Goal: Navigation & Orientation: Find specific page/section

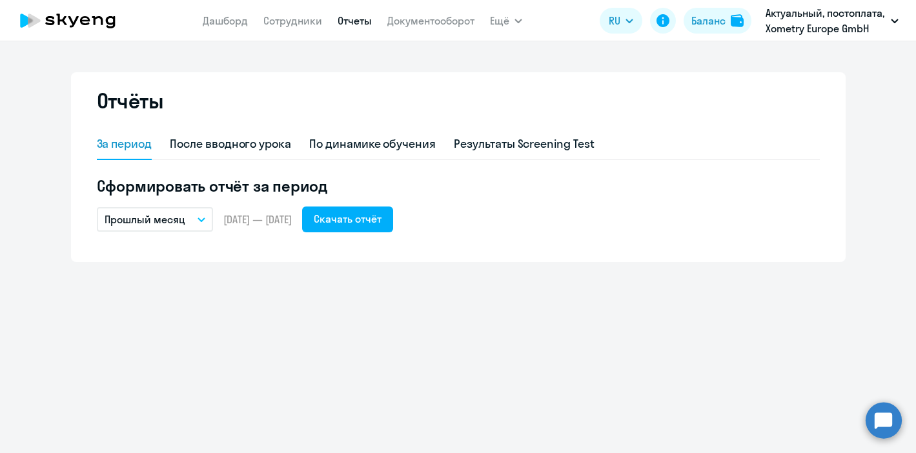
click at [293, 32] on nav "Дашборд Сотрудники Отчеты Документооборот" at bounding box center [339, 21] width 272 height 26
click at [292, 28] on nav "Дашборд Сотрудники Отчеты Документооборот" at bounding box center [339, 21] width 272 height 26
click at [290, 26] on link "Сотрудники" at bounding box center [292, 20] width 59 height 13
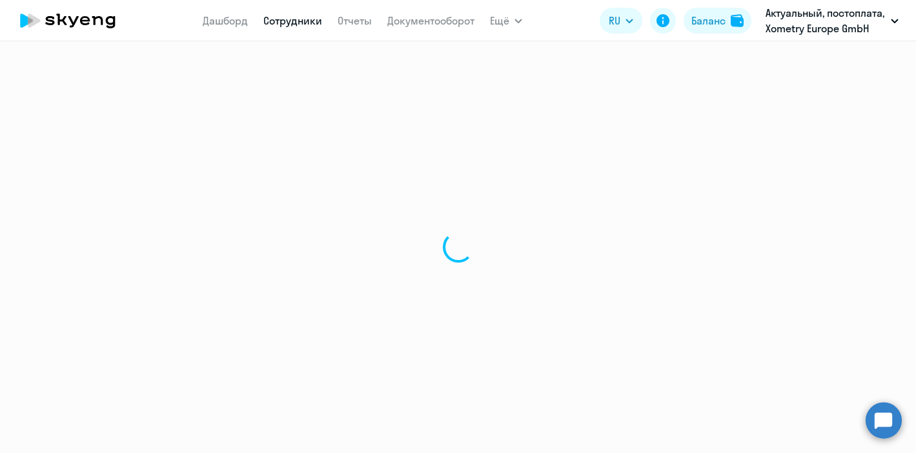
select select "30"
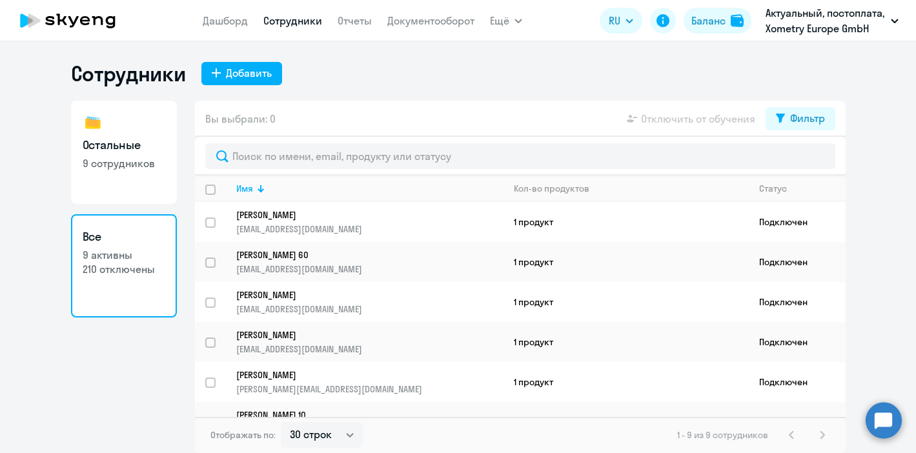
click at [139, 158] on p "9 сотрудников" at bounding box center [124, 163] width 83 height 14
select select "30"
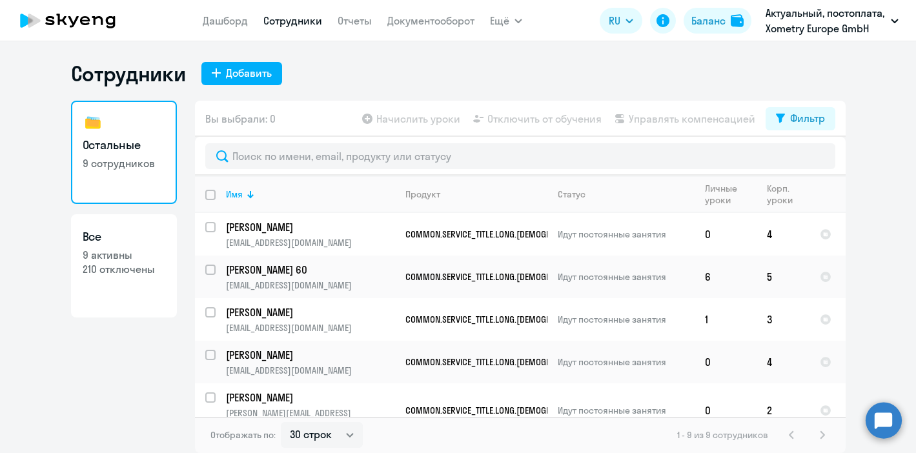
click at [117, 272] on p "210 отключены" at bounding box center [124, 269] width 83 height 14
select select "30"
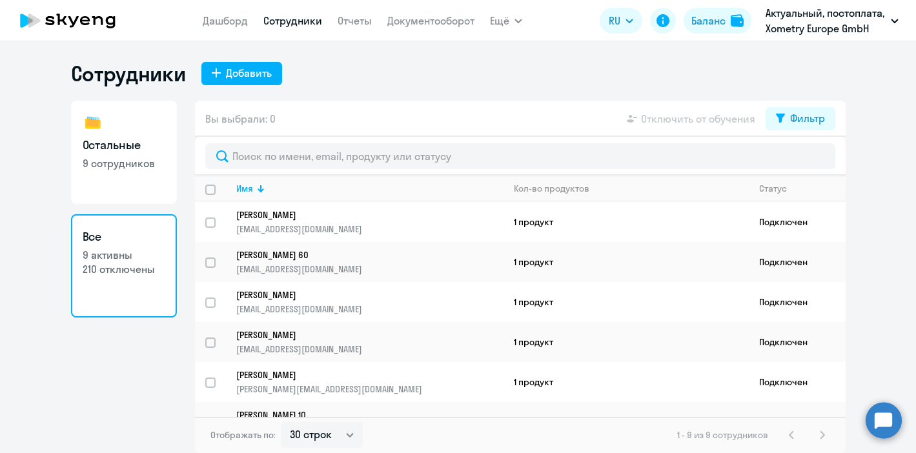
click at [231, 28] on nav "Дашборд Сотрудники Отчеты Документооборот" at bounding box center [339, 21] width 272 height 26
click at [228, 21] on link "Дашборд" at bounding box center [225, 20] width 45 height 13
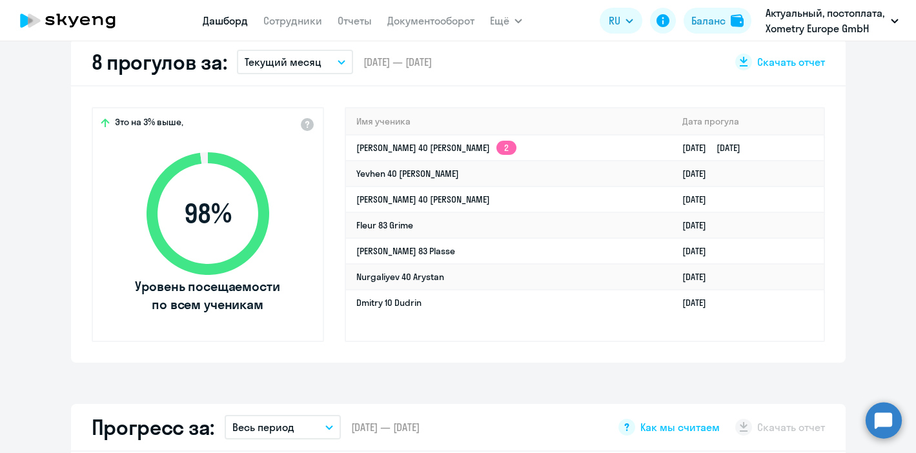
scroll to position [387, 0]
